Goal: Task Accomplishment & Management: Use online tool/utility

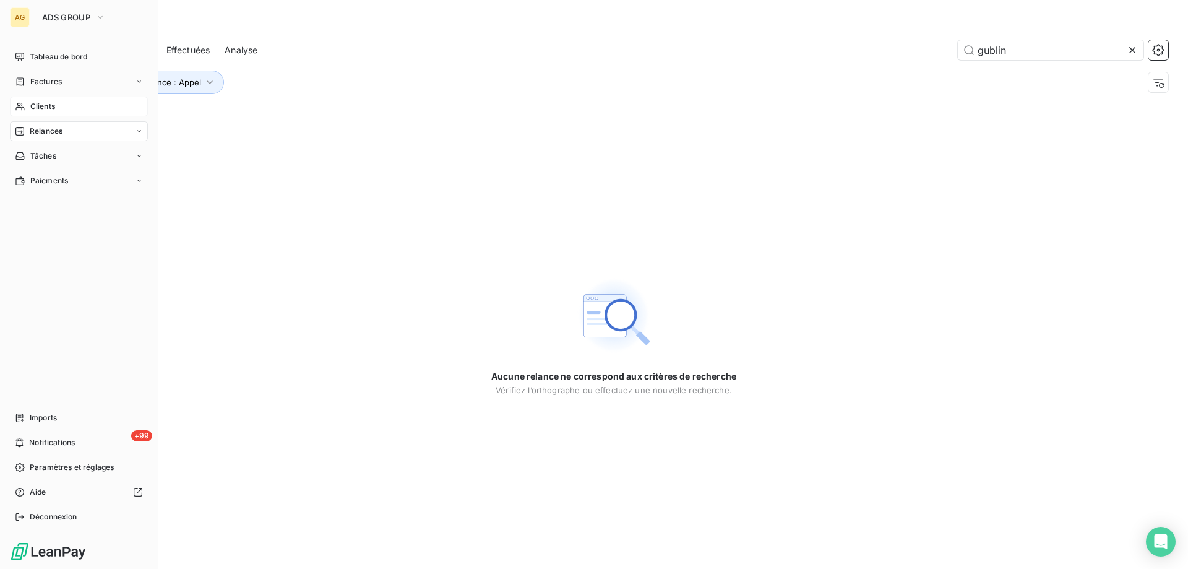
click at [30, 104] on span "Clients" at bounding box center [42, 106] width 25 height 11
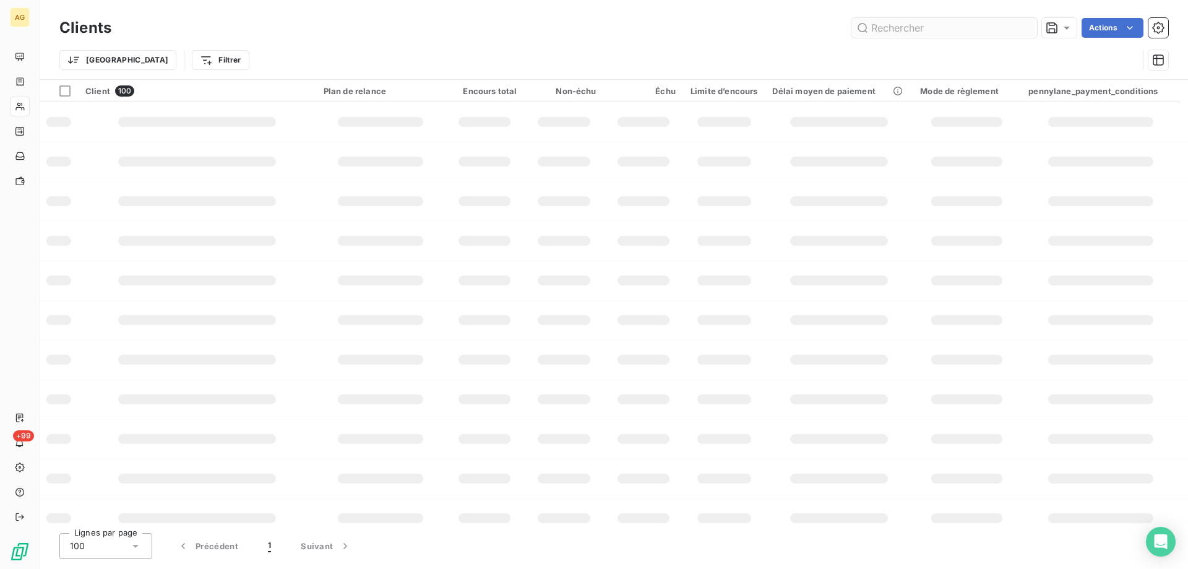
drag, startPoint x: 949, startPoint y: 33, endPoint x: 902, endPoint y: 33, distance: 47.7
click at [902, 33] on input "text" at bounding box center [945, 28] width 186 height 20
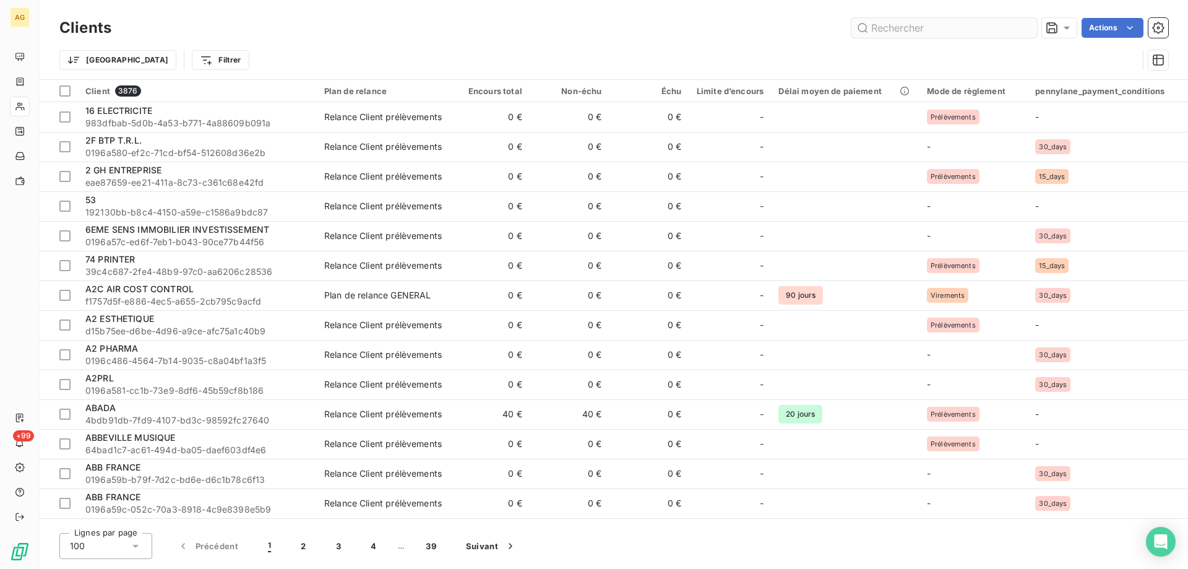
click at [902, 31] on input "text" at bounding box center [945, 28] width 186 height 20
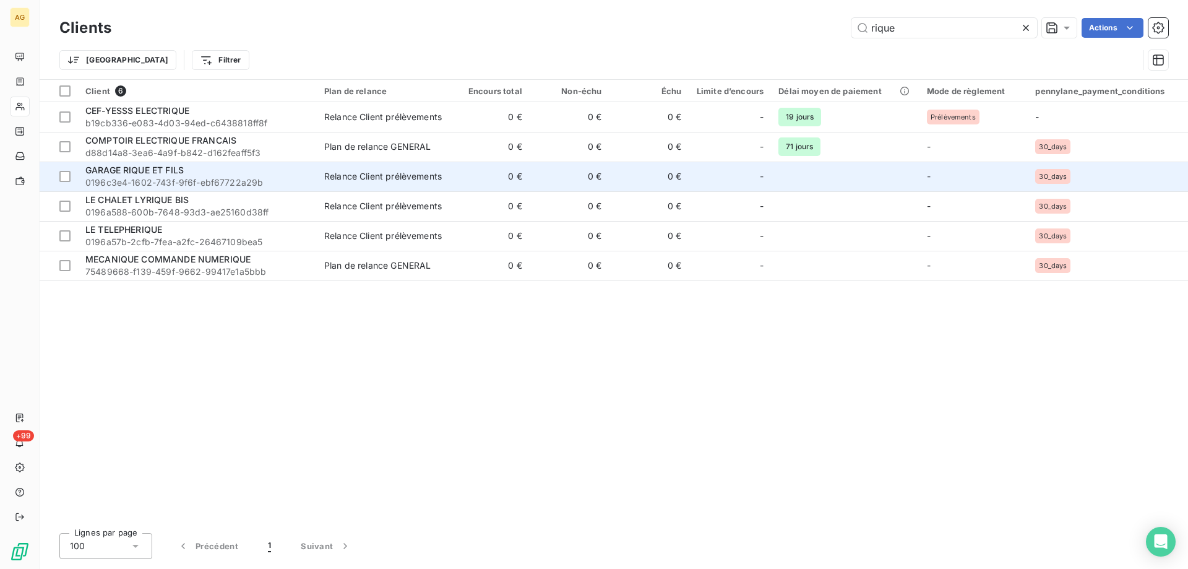
type input "rique"
click at [137, 176] on div "GARAGE RIQUE ET FILS" at bounding box center [197, 170] width 224 height 12
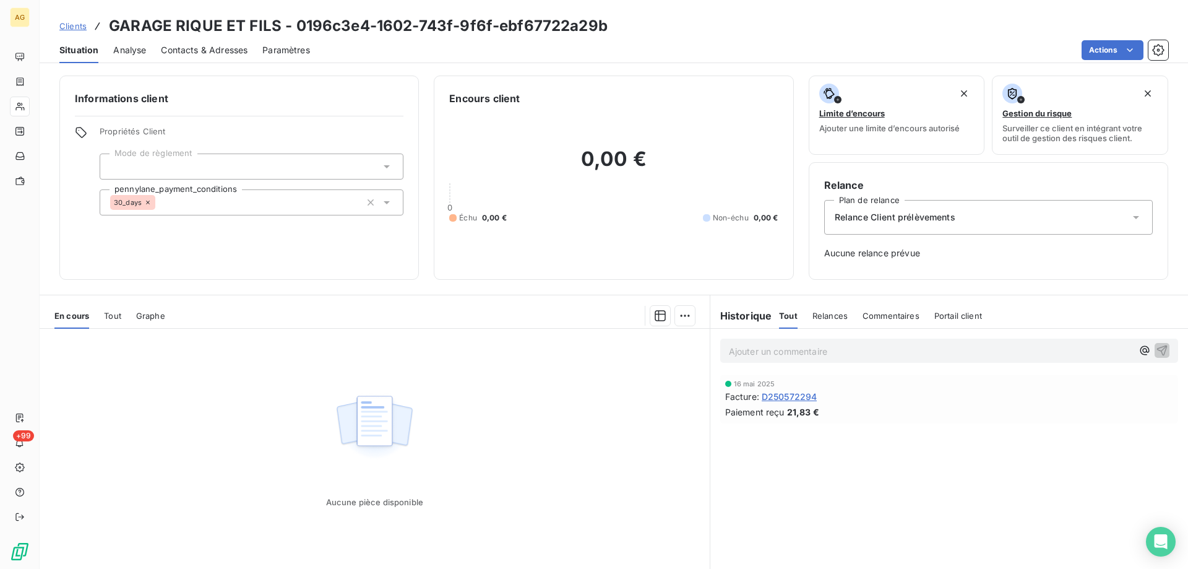
click at [106, 313] on span "Tout" at bounding box center [112, 316] width 17 height 10
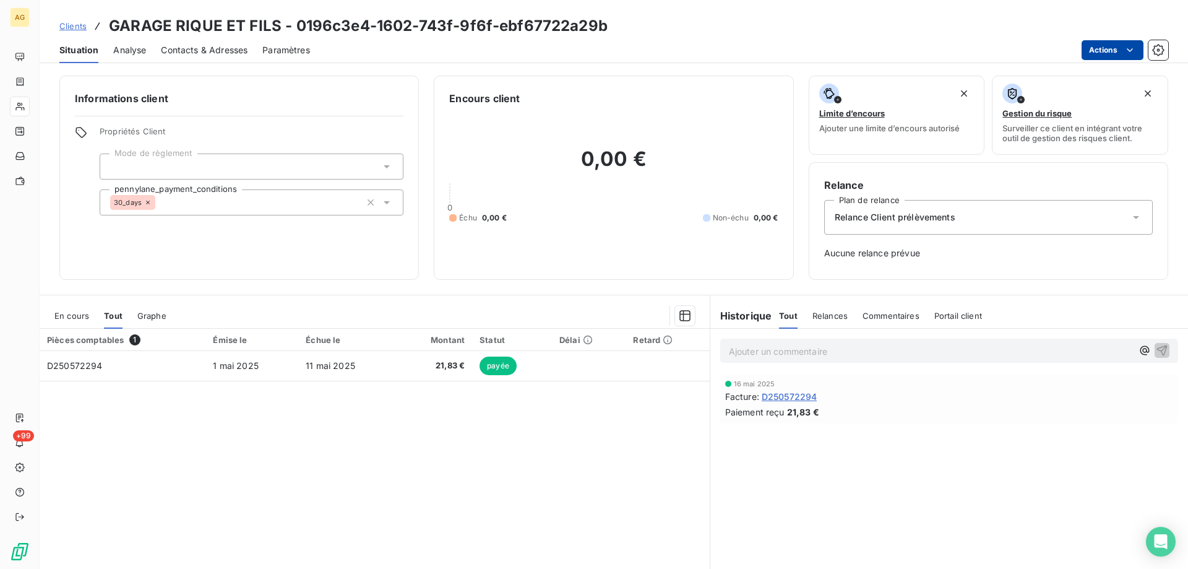
click at [1138, 47] on html "AG +99 Clients GARAGE RIQUE ET FILS - 0196c3e4-1602-743f-9f6f-ebf67722a29b Situ…" at bounding box center [594, 284] width 1188 height 569
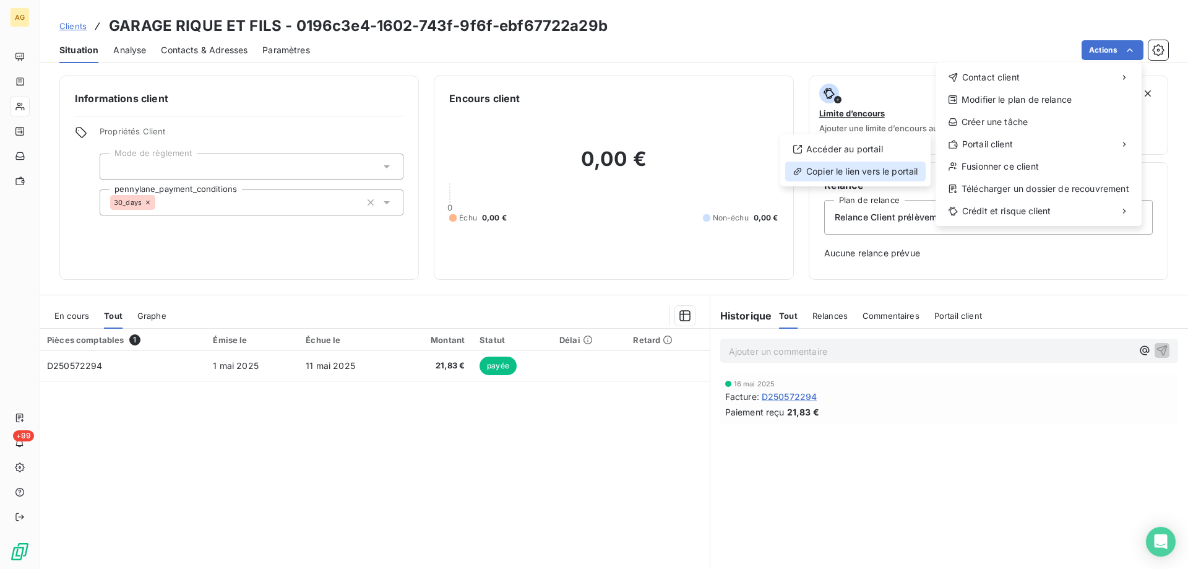
click at [871, 171] on div "Copier le lien vers le portail" at bounding box center [855, 172] width 141 height 20
